Goal: Information Seeking & Learning: Learn about a topic

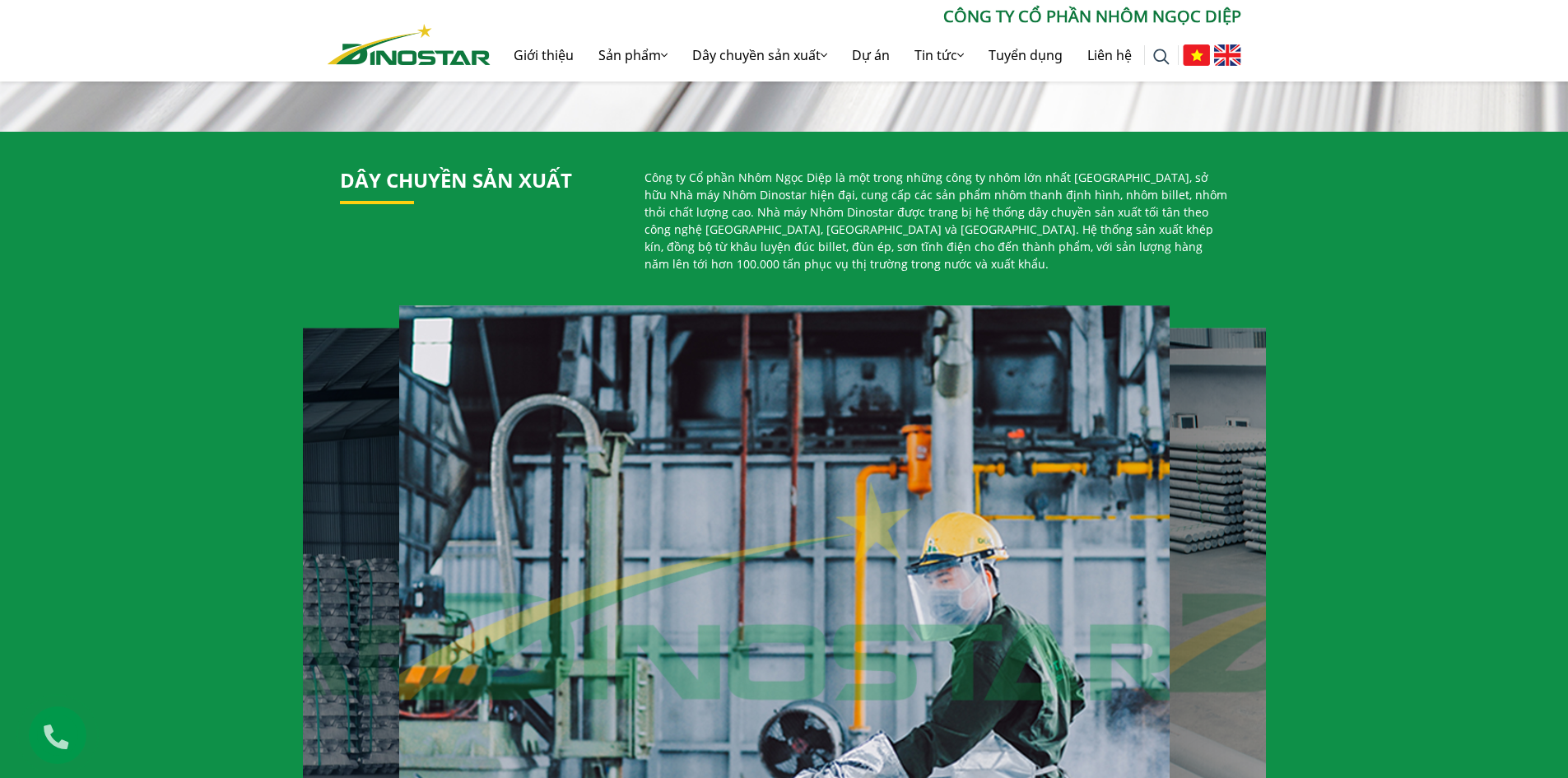
scroll to position [906, 0]
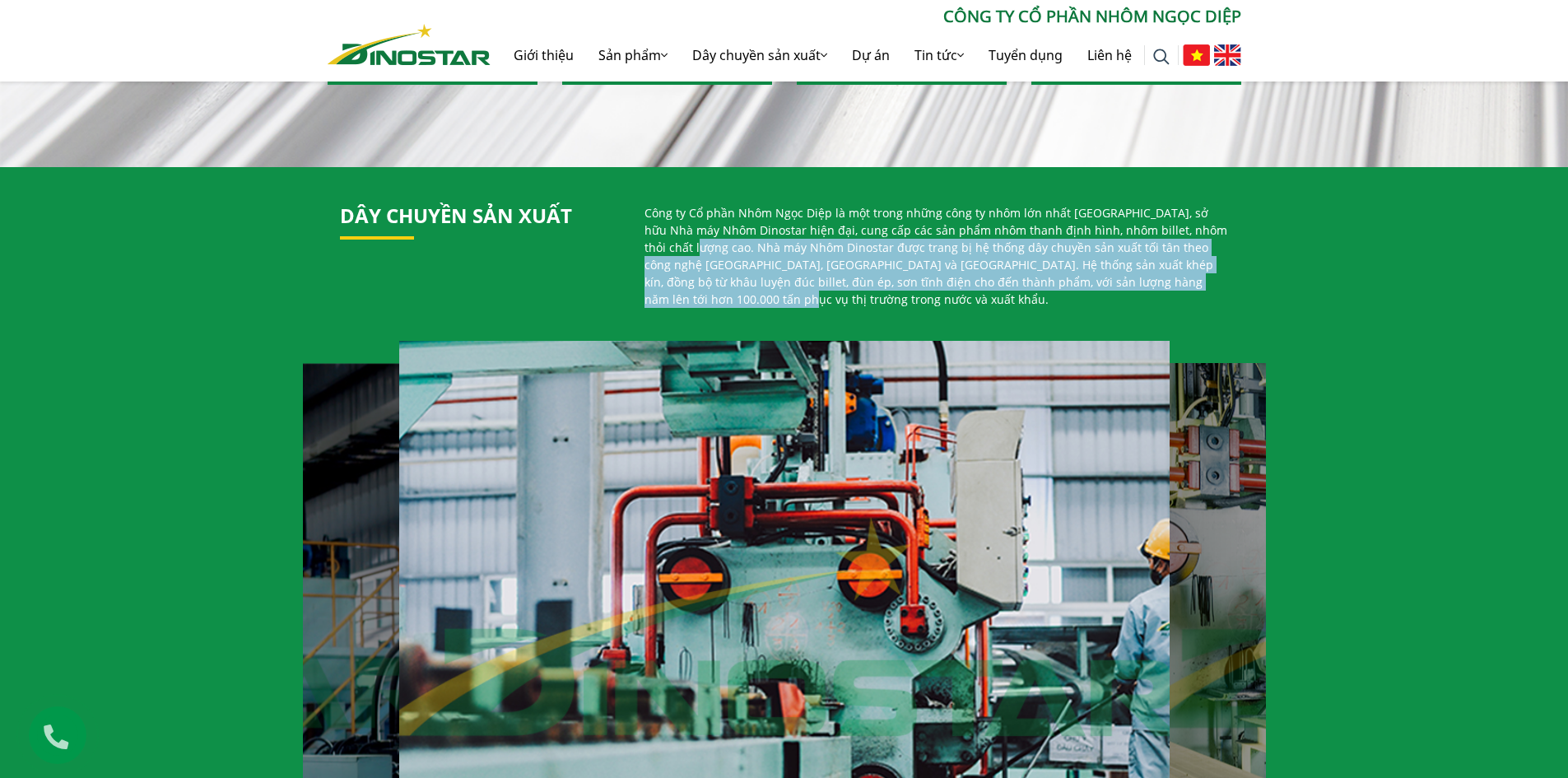
drag, startPoint x: 667, startPoint y: 246, endPoint x: 1225, endPoint y: 288, distance: 559.6
click at [1225, 288] on p "Công ty Cổ phần Nhôm Ngọc Diệp là một trong những công ty nhôm lớn nhất Việt Na…" at bounding box center [937, 256] width 585 height 104
copy p "Nhà máy Nhôm Dinostar được trang bị hệ thống dây chuyền sản xuất tối tân theo c…"
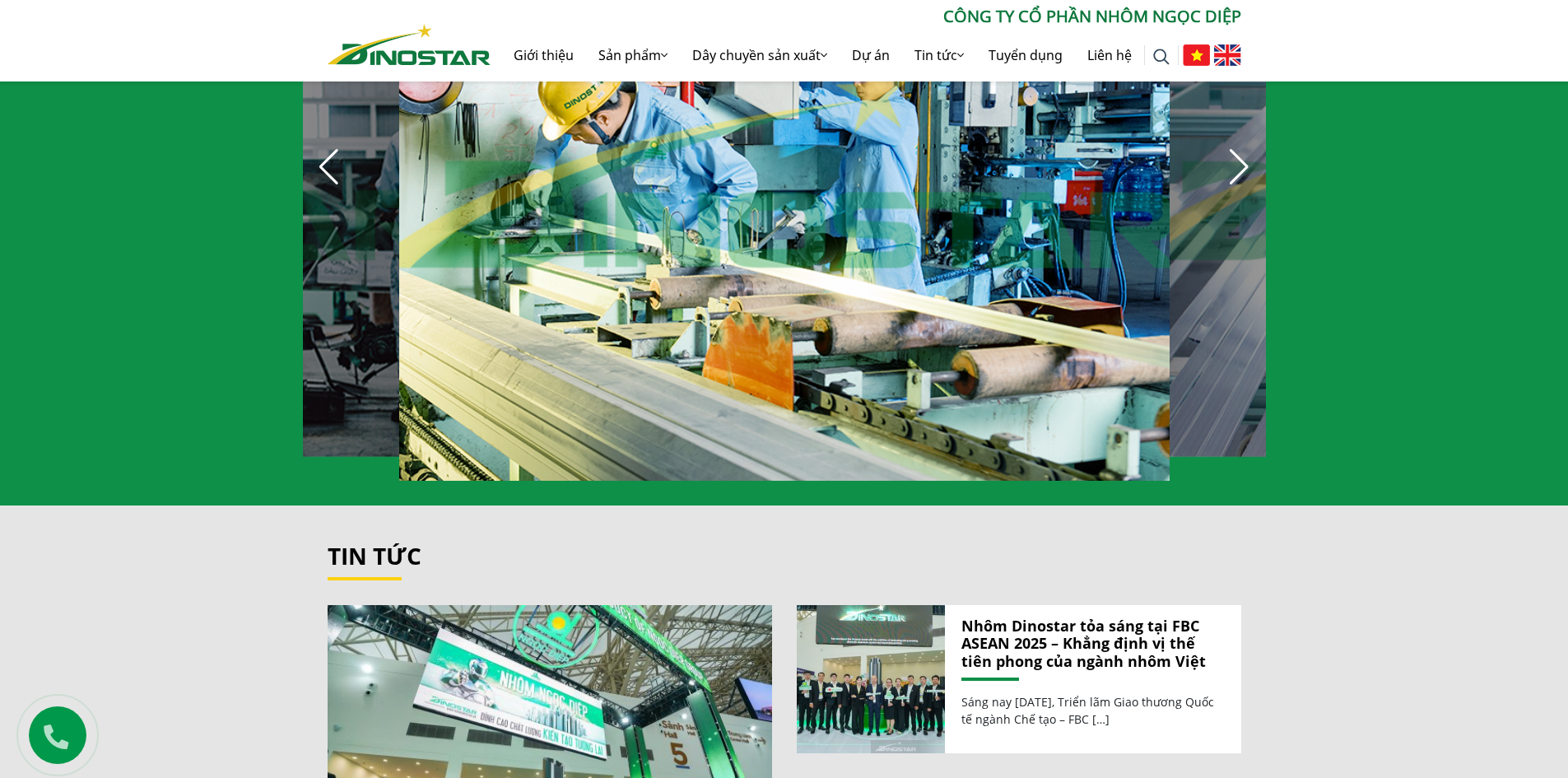
scroll to position [1235, 0]
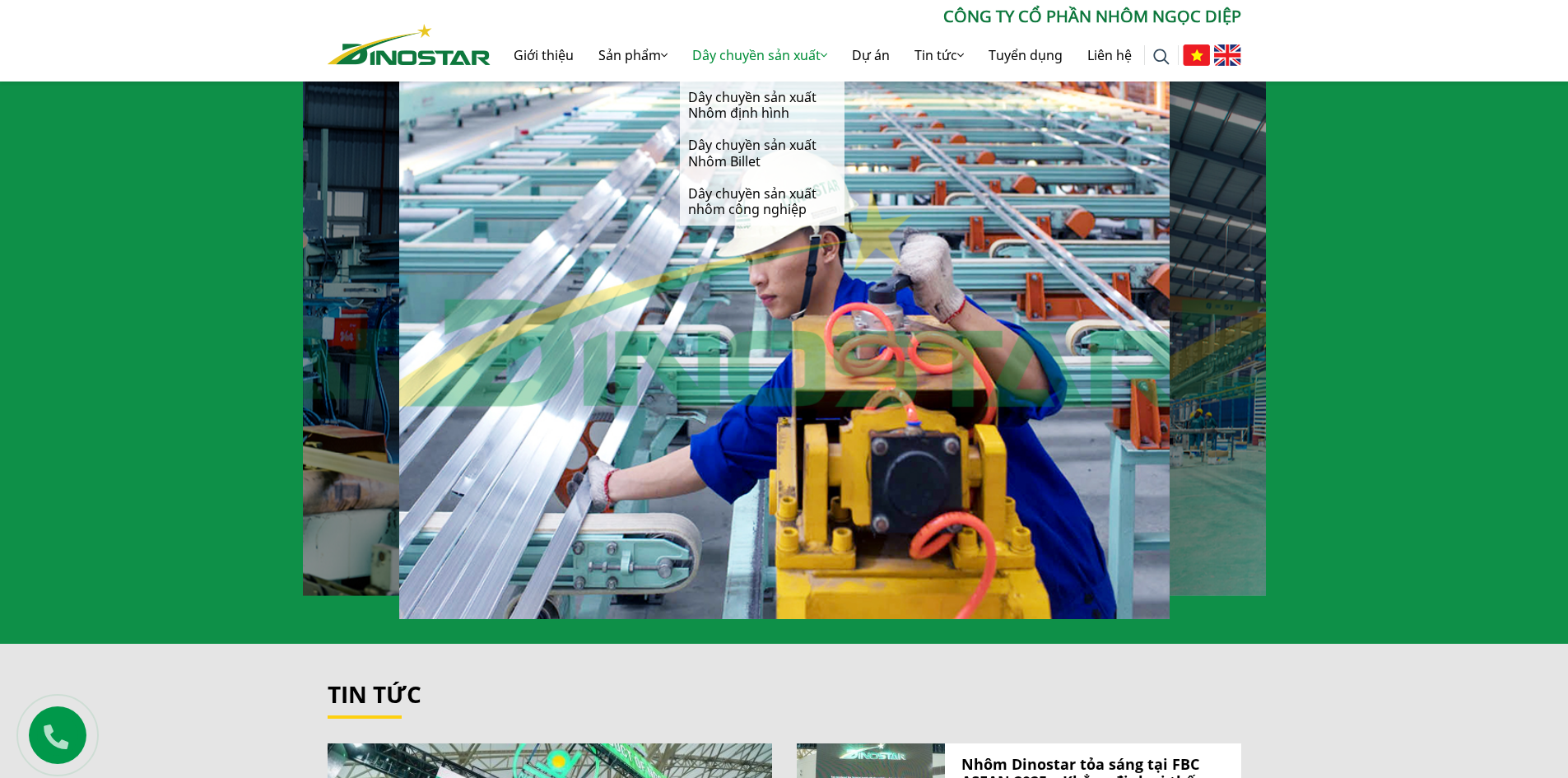
click at [728, 56] on link "Dây chuyền sản xuất" at bounding box center [759, 56] width 160 height 53
